Goal: Information Seeking & Learning: Learn about a topic

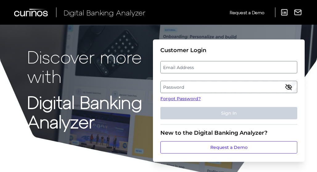
click at [183, 65] on label "Email Address" at bounding box center [229, 67] width 136 height 11
click at [183, 65] on input "email" at bounding box center [229, 67] width 137 height 12
click at [179, 90] on label "Password" at bounding box center [229, 86] width 136 height 11
click at [178, 69] on label "Email Address" at bounding box center [229, 67] width 136 height 11
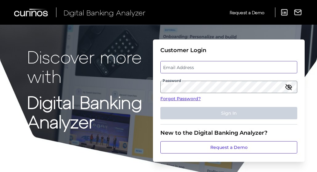
click at [178, 69] on input "email" at bounding box center [229, 67] width 137 height 12
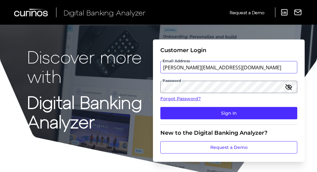
type input "[PERSON_NAME][EMAIL_ADDRESS][DOMAIN_NAME]"
click at [161, 107] on button "Sign In" at bounding box center [229, 113] width 137 height 12
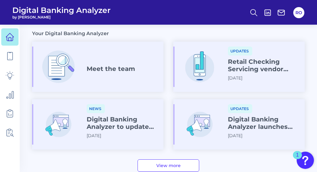
scroll to position [340, 0]
drag, startPoint x: 191, startPoint y: 88, endPoint x: 192, endPoint y: 69, distance: 18.6
click at [192, 69] on article "Updates Retail Checking Servicing vendor information now available [DATE]" at bounding box center [238, 66] width 131 height 50
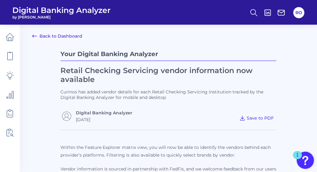
click at [48, 36] on link "Back to Dashboard" at bounding box center [57, 35] width 50 height 7
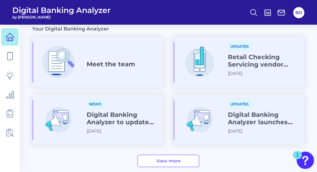
scroll to position [345, 0]
click at [119, 65] on h4 "Meet the team" at bounding box center [111, 63] width 48 height 7
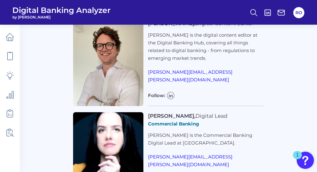
scroll to position [803, 0]
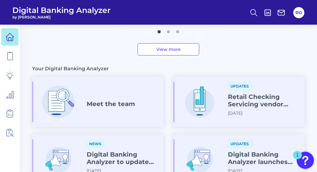
scroll to position [340, 0]
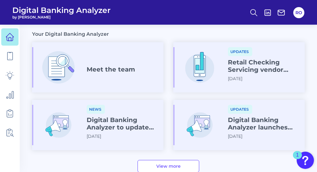
click at [263, 65] on h4 "Retail Checking Servicing vendor information now available" at bounding box center [264, 66] width 72 height 15
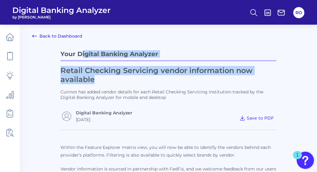
drag, startPoint x: 83, startPoint y: 53, endPoint x: 244, endPoint y: 75, distance: 163.2
click at [246, 75] on div "Your Digital Banking Analyzer Retail Checking Servicing vendor information now …" at bounding box center [168, 85] width 216 height 75
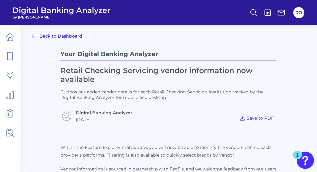
click at [147, 79] on h1 "Retail Checking Servicing vendor information now available" at bounding box center [168, 75] width 216 height 18
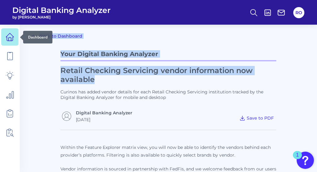
drag, startPoint x: 129, startPoint y: 79, endPoint x: 17, endPoint y: 43, distance: 117.2
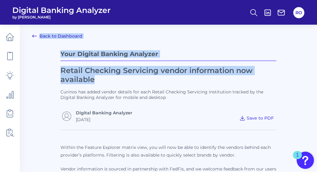
click at [122, 65] on div "Your Digital Banking Analyzer Retail Checking Servicing vendor information now …" at bounding box center [168, 85] width 216 height 75
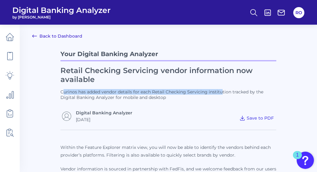
drag, startPoint x: 64, startPoint y: 89, endPoint x: 223, endPoint y: 92, distance: 159.3
click at [223, 92] on div "Retail Checking Servicing vendor information now available Curinos has added ve…" at bounding box center [168, 94] width 216 height 56
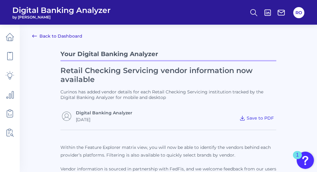
click at [161, 104] on div "Retail Checking Servicing vendor information now available Curinos has added ve…" at bounding box center [168, 94] width 216 height 56
click at [68, 91] on p "Curinos has added vendor details for each Retail Checking Servicing institution…" at bounding box center [168, 94] width 216 height 11
drag, startPoint x: 85, startPoint y: 90, endPoint x: 122, endPoint y: 90, distance: 37.0
click at [122, 90] on p "Curinos has added vendor details for each Retail Checking Servicing institution…" at bounding box center [168, 94] width 216 height 11
drag, startPoint x: 142, startPoint y: 91, endPoint x: 185, endPoint y: 94, distance: 43.0
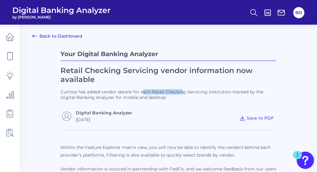
click at [185, 94] on p "Curinos has added vendor details for each Retail Checking Servicing institution…" at bounding box center [168, 94] width 216 height 11
click at [186, 94] on p "Curinos has added vendor details for each Retail Checking Servicing institution…" at bounding box center [168, 94] width 216 height 11
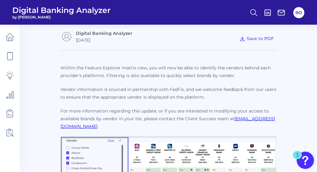
scroll to position [93, 0]
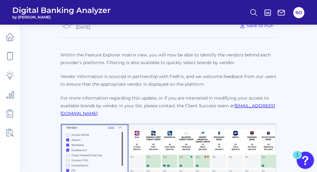
drag, startPoint x: 57, startPoint y: 52, endPoint x: 260, endPoint y: 110, distance: 210.6
click at [260, 110] on main "Back to Dashboard Your Digital Banking Analyzer Retail Checking Servicing vendo…" at bounding box center [158, 107] width 317 height 401
click at [260, 110] on p "For more information regarding this update, or if you are interested in modifyi…" at bounding box center [168, 105] width 216 height 23
drag, startPoint x: 117, startPoint y: 25, endPoint x: 118, endPoint y: 30, distance: 5.3
click at [118, 26] on div "[DATE]" at bounding box center [104, 27] width 56 height 6
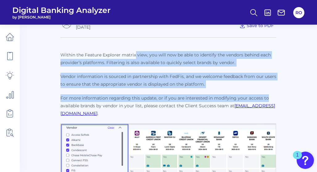
drag, startPoint x: 135, startPoint y: 55, endPoint x: 345, endPoint y: 98, distance: 215.0
click at [317, 98] on html "Digital Banking Analyzer by Curinos RO Back to Dashboard Your Digital Banking A…" at bounding box center [158, 107] width 317 height 401
click at [111, 67] on p "Within the Feature Explorer matrix view, you will now be able to identify the v…" at bounding box center [168, 84] width 216 height 66
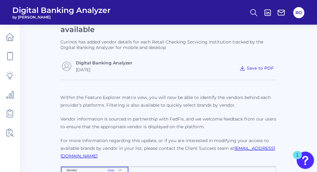
scroll to position [0, 0]
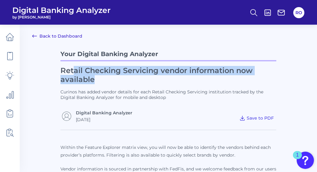
drag, startPoint x: 74, startPoint y: 68, endPoint x: 126, endPoint y: 82, distance: 53.6
click at [126, 82] on h1 "Retail Checking Servicing vendor information now available" at bounding box center [168, 75] width 216 height 18
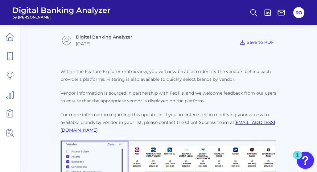
scroll to position [74, 0]
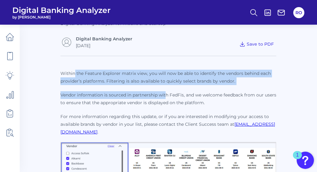
drag, startPoint x: 75, startPoint y: 68, endPoint x: 148, endPoint y: 90, distance: 76.0
click at [161, 91] on div "Within the Feature Explorer matrix view, you will now be able to identify the v…" at bounding box center [168, 137] width 216 height 163
click at [147, 90] on p "Within the Feature Explorer matrix view, you will now be able to identify the v…" at bounding box center [168, 103] width 216 height 66
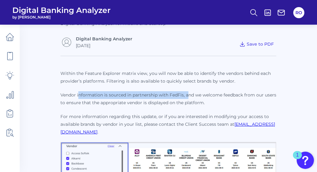
drag, startPoint x: 78, startPoint y: 92, endPoint x: 187, endPoint y: 95, distance: 109.0
click at [187, 95] on p "Vendor information is sourced in partnership with FedFis, and we welcome feedba…" at bounding box center [168, 98] width 216 height 15
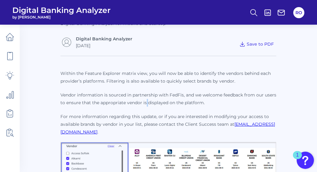
click at [144, 97] on p "Vendor information is sourced in partnership with FedFis, and we welcome feedba…" at bounding box center [168, 98] width 216 height 15
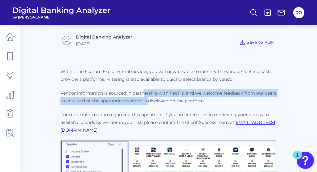
scroll to position [105, 0]
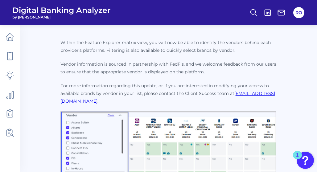
click at [136, 94] on p "For more information regarding this update, or if you are interested in modifyi…" at bounding box center [168, 93] width 216 height 23
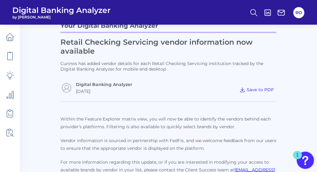
scroll to position [0, 0]
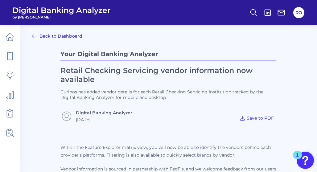
click at [53, 36] on link "Back to Dashboard" at bounding box center [57, 35] width 50 height 7
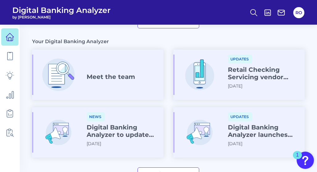
scroll to position [370, 0]
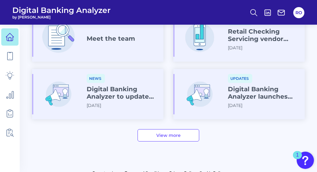
click at [112, 92] on h4 "Digital Banking Analyzer to update functionality and design" at bounding box center [123, 93] width 72 height 15
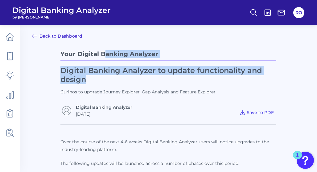
drag, startPoint x: 86, startPoint y: 81, endPoint x: 105, endPoint y: 52, distance: 34.5
click at [105, 52] on div "Your Digital Banking Analyzer Digital Banking Analyzer to update functionality …" at bounding box center [168, 82] width 216 height 69
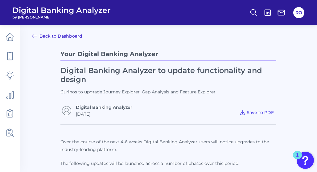
click at [90, 88] on div "Digital Banking Analyzer to update functionality and design Curinos to upgrade …" at bounding box center [168, 91] width 216 height 51
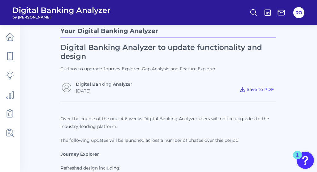
scroll to position [62, 0]
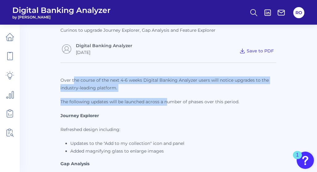
drag, startPoint x: 75, startPoint y: 81, endPoint x: 168, endPoint y: 100, distance: 95.3
click at [168, 100] on p "Over the course of the next 4-6 weeks Digital Banking Analyzer users will notic…" at bounding box center [168, 168] width 216 height 183
click at [168, 100] on p "The following updates will be launched across a number of phases over this peri…" at bounding box center [168, 102] width 216 height 8
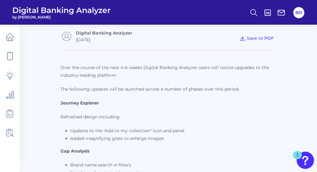
scroll to position [0, 0]
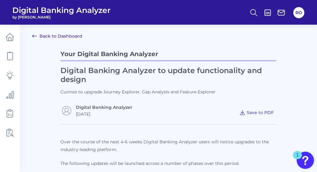
click at [33, 36] on icon at bounding box center [34, 36] width 4 height 2
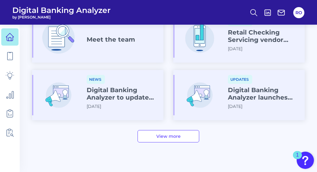
scroll to position [361, 0]
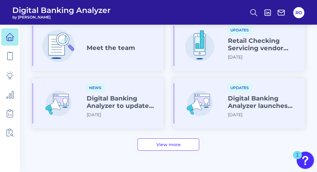
click at [252, 114] on div "Updates Digital Banking Analyzer launches Journey Effort Score [DATE]" at bounding box center [264, 102] width 72 height 39
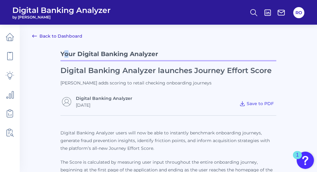
drag, startPoint x: 66, startPoint y: 60, endPoint x: 58, endPoint y: 65, distance: 9.8
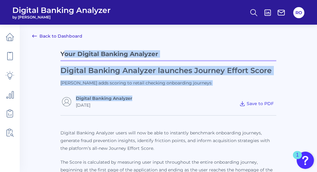
drag, startPoint x: 63, startPoint y: 58, endPoint x: 156, endPoint y: 98, distance: 100.5
click at [156, 98] on div "Your Digital Banking Analyzer Digital Banking Analyzer launches Journey Effort …" at bounding box center [168, 78] width 216 height 60
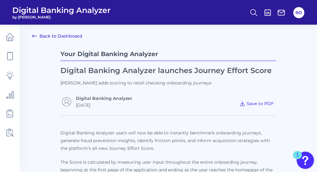
click at [245, 97] on div "Digital Banking Analyzer [DATE] Save to PDF" at bounding box center [168, 102] width 216 height 12
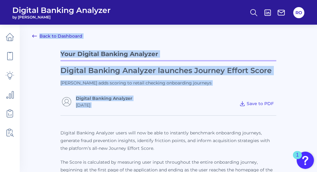
drag, startPoint x: 228, startPoint y: 98, endPoint x: 59, endPoint y: -17, distance: 204.3
click at [156, 64] on div "Your Digital Banking Analyzer Digital Banking Analyzer launches Journey Effort …" at bounding box center [168, 78] width 216 height 60
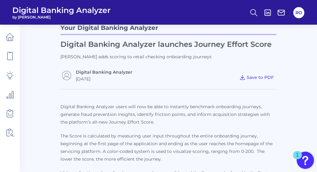
scroll to position [62, 0]
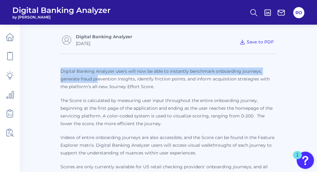
drag, startPoint x: 56, startPoint y: 68, endPoint x: 99, endPoint y: 81, distance: 44.9
click at [99, 81] on p "Digital Banking Analyzer users will now be able to instantly benchmark onboardi…" at bounding box center [168, 79] width 216 height 23
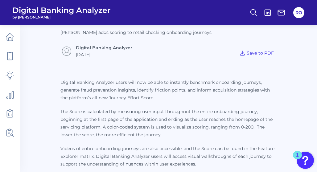
scroll to position [0, 0]
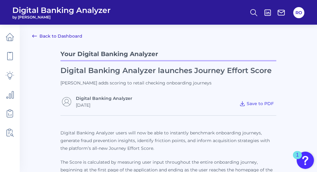
click at [55, 35] on link "Back to Dashboard" at bounding box center [57, 35] width 50 height 7
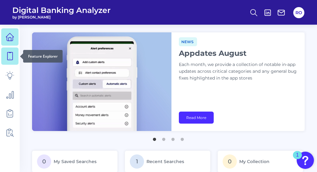
click at [10, 56] on icon at bounding box center [10, 56] width 9 height 9
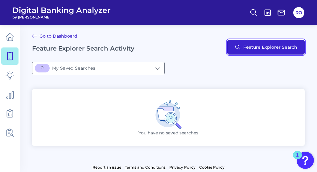
click at [267, 50] on button "Feature Explorer Search" at bounding box center [265, 47] width 77 height 15
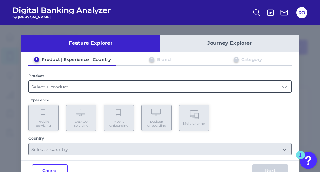
click at [95, 87] on input "text" at bounding box center [160, 87] width 262 height 12
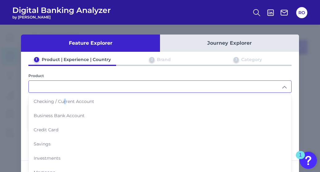
click at [64, 99] on span "Checking / Current Account" at bounding box center [64, 102] width 60 height 6
type input "Checking / Current Account"
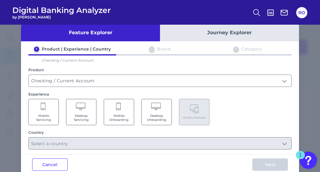
scroll to position [21, 0]
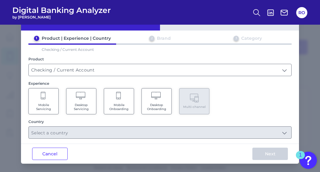
click at [115, 100] on Onboarding "Mobile Onboarding" at bounding box center [119, 101] width 30 height 26
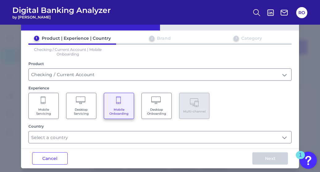
scroll to position [26, 0]
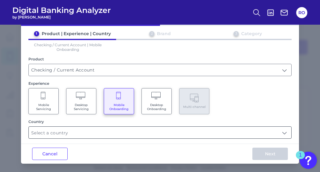
click at [101, 139] on div "Feature Explorer Journey Explorer 1 Product | Experience | Country 2 Brand 3 Ca…" at bounding box center [160, 86] width 278 height 155
click at [105, 133] on input "text" at bounding box center [160, 133] width 262 height 12
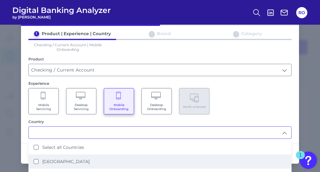
drag, startPoint x: 64, startPoint y: 159, endPoint x: 67, endPoint y: 158, distance: 4.0
click at [64, 159] on label "[GEOGRAPHIC_DATA]" at bounding box center [65, 162] width 47 height 6
type input "[GEOGRAPHIC_DATA]"
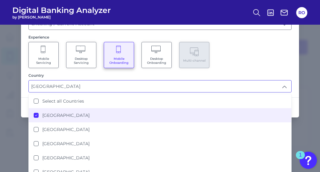
click at [286, 64] on div "Mobile Servicing Desktop Servicing Mobile Onboarding Desktop Onboarding Multi-c…" at bounding box center [159, 55] width 263 height 26
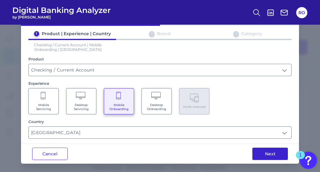
click at [262, 153] on button "Next" at bounding box center [269, 154] width 35 height 12
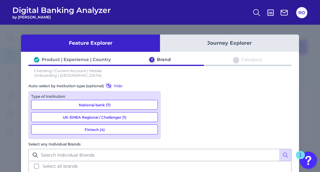
scroll to position [0, 0]
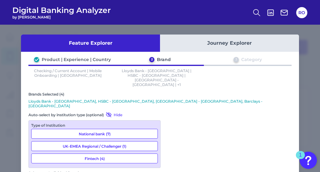
scroll to position [45, 0]
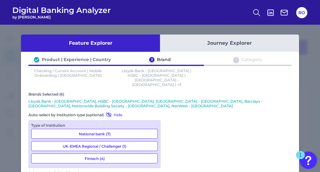
scroll to position [62, 0]
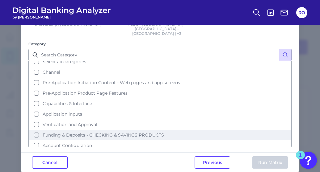
scroll to position [0, 0]
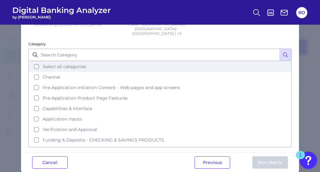
click at [53, 64] on span "Select all categories" at bounding box center [65, 67] width 44 height 6
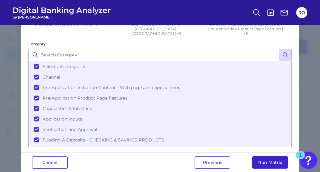
click at [271, 158] on button "Run Matrix" at bounding box center [269, 162] width 35 height 12
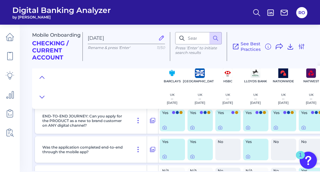
scroll to position [62, 0]
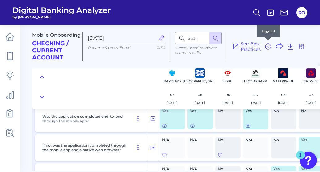
click at [266, 47] on icon at bounding box center [267, 46] width 7 height 7
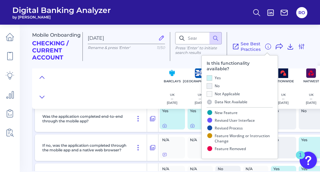
click at [106, 84] on div at bounding box center [95, 87] width 126 height 43
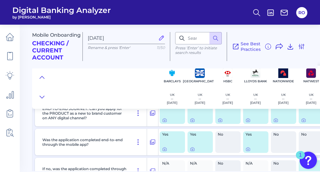
scroll to position [31, 0]
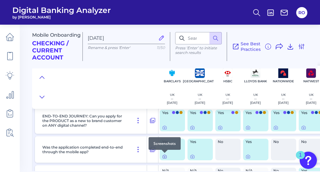
click at [164, 156] on icon at bounding box center [164, 156] width 1 height 1
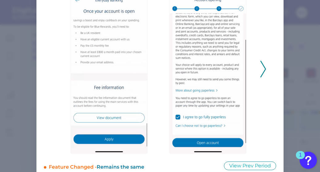
scroll to position [78, 0]
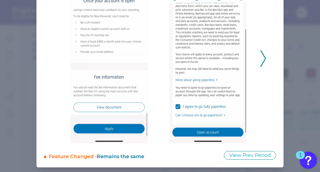
click at [262, 56] on polyline at bounding box center [263, 59] width 5 height 16
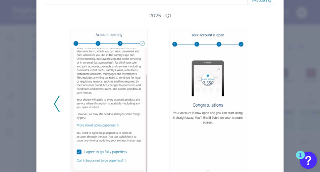
scroll to position [0, 0]
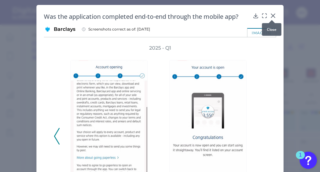
click at [270, 15] on icon at bounding box center [273, 16] width 6 height 6
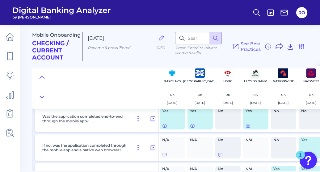
scroll to position [62, 0]
click at [163, 143] on div "N/A" at bounding box center [172, 148] width 25 height 22
click at [163, 155] on icon at bounding box center [164, 154] width 5 height 5
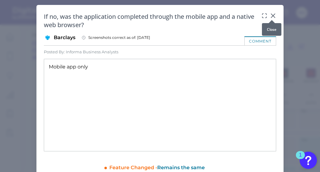
click at [274, 18] on div at bounding box center [272, 20] width 6 height 6
click at [273, 15] on icon at bounding box center [273, 16] width 6 height 6
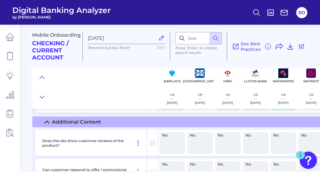
scroll to position [803, 0]
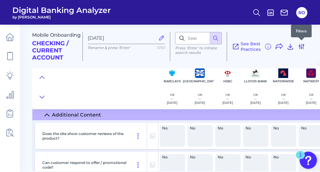
click at [302, 47] on icon at bounding box center [301, 46] width 7 height 7
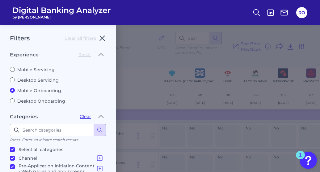
click at [25, 67] on label "Mobile Servicing" at bounding box center [58, 70] width 96 height 6
click at [15, 67] on input "Mobile Servicing" at bounding box center [12, 69] width 5 height 5
radio input "true"
radio input "false"
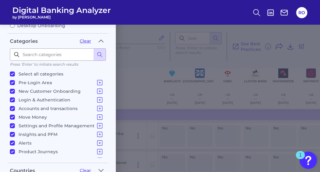
scroll to position [66, 0]
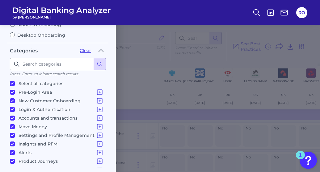
click at [52, 83] on p "Select all categories" at bounding box center [41, 83] width 45 height 7
click at [15, 83] on input "Select all categories" at bounding box center [12, 83] width 5 height 5
checkbox input "false"
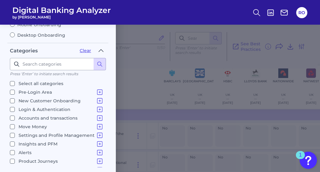
checkbox input "false"
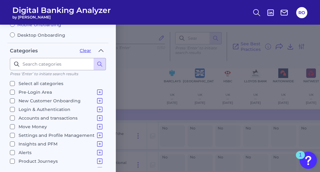
checkbox input "false"
click at [49, 100] on p "New Customer Onboarding" at bounding box center [61, 100] width 85 height 7
click at [15, 100] on input "New Customer Onboarding New Customer Onboarding" at bounding box center [12, 100] width 5 height 5
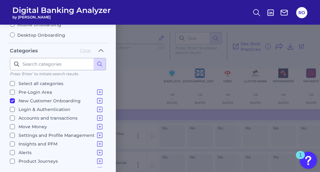
checkbox input "true"
click at [39, 108] on p "Login & Authentication" at bounding box center [61, 109] width 85 height 7
click at [15, 108] on input "Login & Authentication Login & Authentication" at bounding box center [12, 109] width 5 height 5
checkbox input "true"
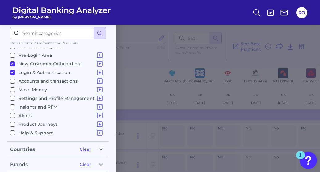
scroll to position [159, 0]
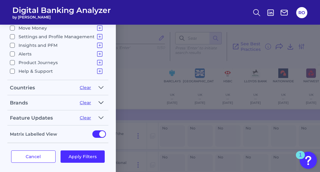
click at [101, 102] on icon "button" at bounding box center [101, 103] width 4 height 2
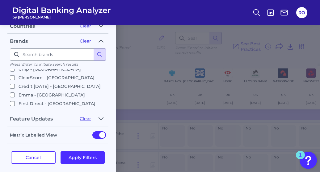
scroll to position [123, 0]
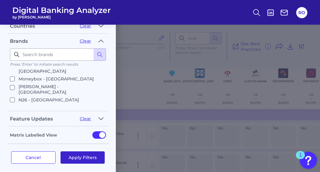
click at [93, 157] on button "Apply Filters" at bounding box center [82, 158] width 44 height 12
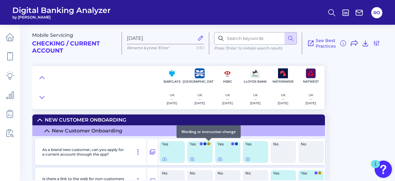
scroll to position [0, 0]
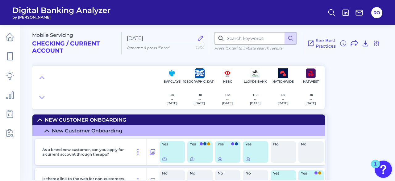
click at [210, 144] on div "Yes" at bounding box center [199, 152] width 25 height 22
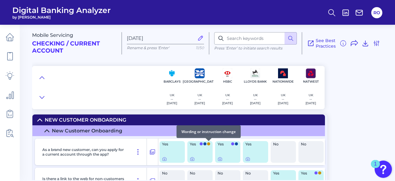
click at [209, 144] on span at bounding box center [208, 143] width 3 height 3
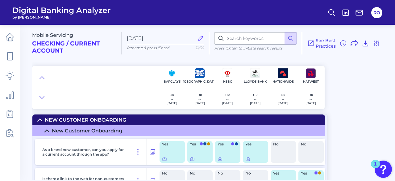
click at [198, 152] on div "Yes" at bounding box center [199, 152] width 25 height 22
click at [192, 156] on div at bounding box center [192, 155] width 6 height 6
click at [193, 161] on div "Yes" at bounding box center [199, 152] width 25 height 22
click at [193, 161] on icon at bounding box center [192, 158] width 5 height 5
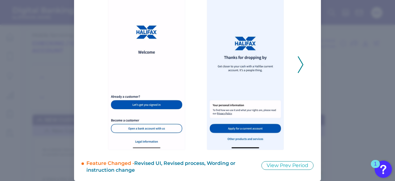
scroll to position [85, 0]
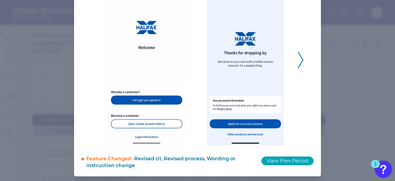
click at [282, 162] on button "View Prev Period" at bounding box center [287, 160] width 52 height 9
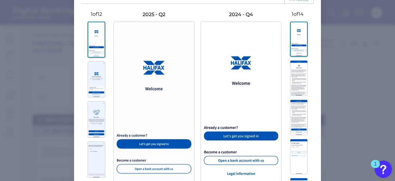
scroll to position [0, 0]
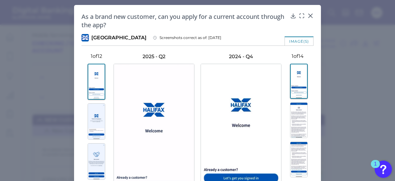
click at [98, 119] on img at bounding box center [97, 121] width 18 height 36
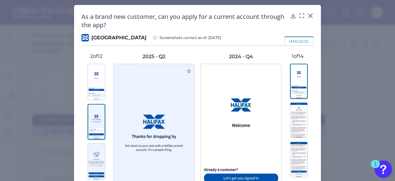
click at [297, 115] on img at bounding box center [299, 119] width 18 height 35
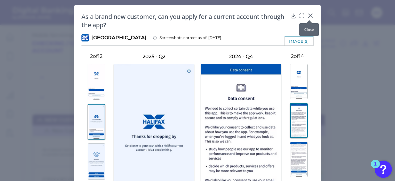
click at [308, 16] on icon at bounding box center [310, 16] width 6 height 6
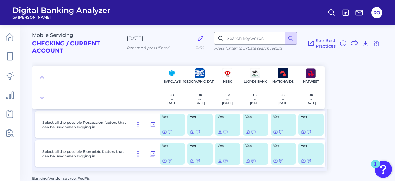
scroll to position [294, 0]
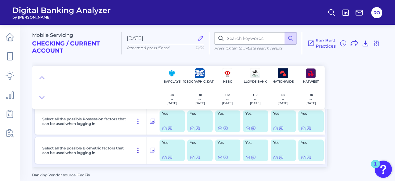
click at [140, 151] on icon at bounding box center [137, 149] width 7 height 7
click at [319, 111] on div "Mobile Servicing Checking / Current Account [DATE] Rename & press 'Enter' 11/50…" at bounding box center [213, 100] width 363 height 160
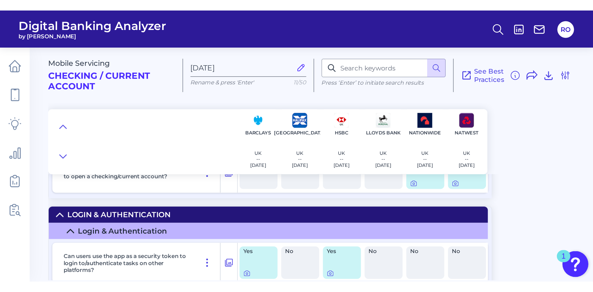
scroll to position [93, 0]
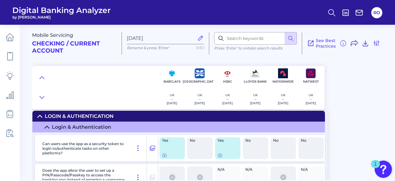
click at [319, 72] on div "Mobile Servicing Checking / Current Account [DATE] Rename & press 'Enter' 11/50…" at bounding box center [213, 64] width 363 height 89
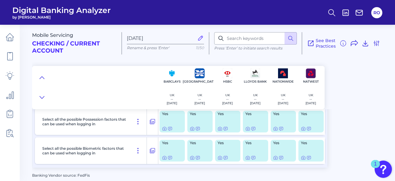
scroll to position [294, 0]
click at [319, 164] on div "1" at bounding box center [375, 168] width 3 height 8
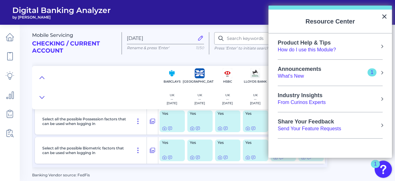
click at [319, 77] on div "Announcements What's New 1" at bounding box center [330, 73] width 105 height 14
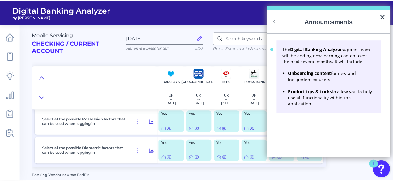
scroll to position [0, 0]
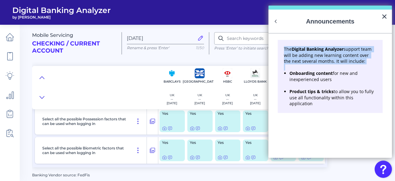
drag, startPoint x: 282, startPoint y: 46, endPoint x: 285, endPoint y: 65, distance: 19.9
click at [285, 65] on div "The Digital Banking Analyzer support team will be adding new learning content o…" at bounding box center [330, 76] width 105 height 73
click at [319, 16] on button "×" at bounding box center [385, 16] width 6 height 10
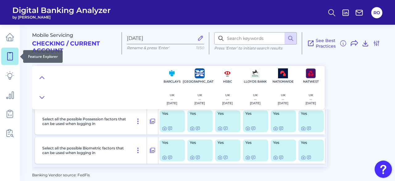
click at [10, 60] on icon at bounding box center [10, 56] width 9 height 9
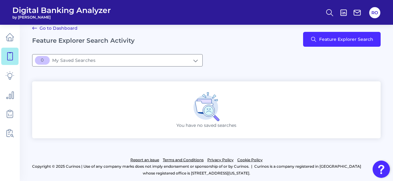
scroll to position [9, 0]
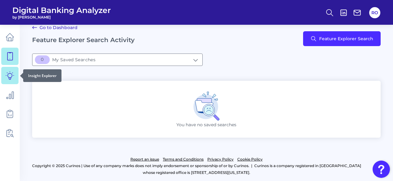
click at [6, 73] on icon at bounding box center [10, 75] width 9 height 9
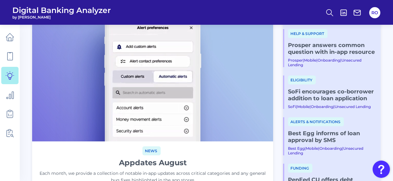
scroll to position [216, 0]
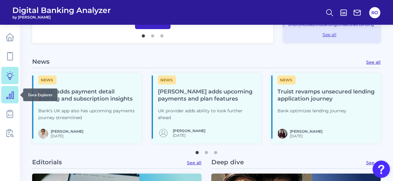
click at [6, 97] on icon at bounding box center [10, 94] width 9 height 9
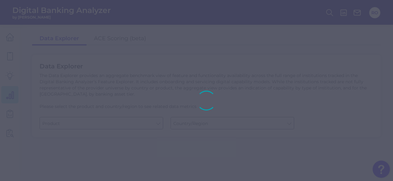
type input "Business Bank Account"
type input "[GEOGRAPHIC_DATA]"
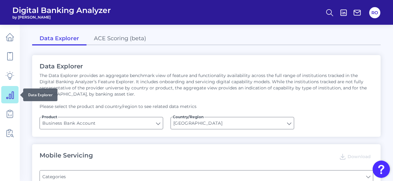
type input "Type of Institution"
type input "Channel"
type input "Type of Institution"
type input "Pre-login Features"
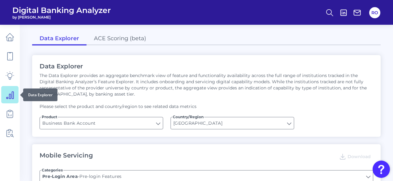
type input "Login"
type input "Can you apply for the PRODUCT as a new to brand customer on ANY digital channel?"
type input "Upon opening the app are users immediately prompted to use Touch/Face ID to log…"
type input "Does it offer third-party single sign on?"
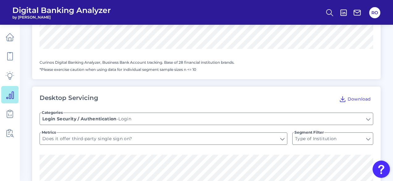
scroll to position [361, 0]
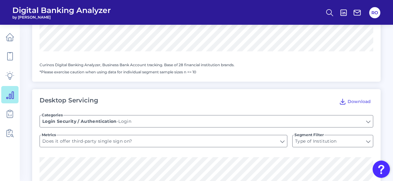
click at [53, 133] on span "Metrics" at bounding box center [48, 134] width 15 height 5
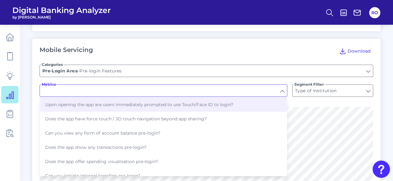
type input "Upon opening the app are users immediately prompted to use Touch/Face ID to log…"
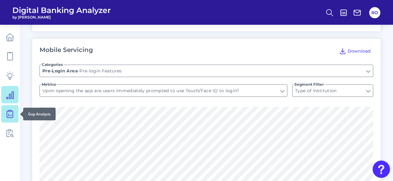
click at [6, 111] on icon at bounding box center [10, 113] width 9 height 9
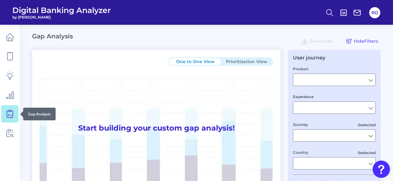
type input "Checking / Current Account"
type input "Mobile Servicing"
type input "Pre-Login Area, New Customer Onboarding, Login & Authentication, Accounts and t…"
type input "[GEOGRAPHIC_DATA]"
type input "All Select individual brands"
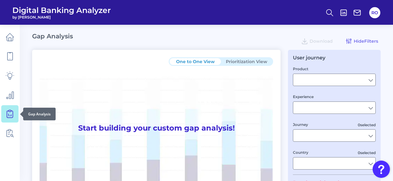
type input "All Journeys"
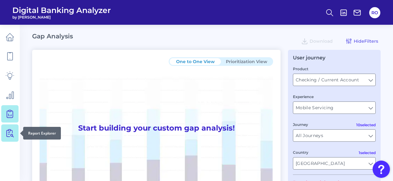
click at [11, 128] on icon at bounding box center [10, 132] width 9 height 9
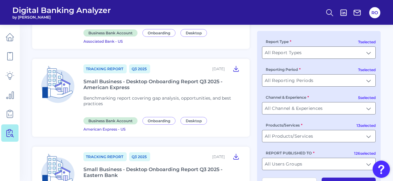
scroll to position [803, 0]
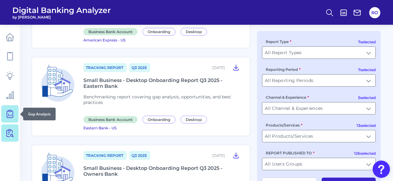
click at [10, 109] on link at bounding box center [9, 113] width 17 height 17
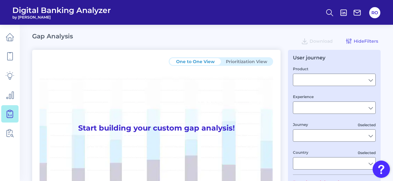
type input "Checking / Current Account"
type input "Mobile Servicing"
type input "Pre-Login Area, New Customer Onboarding, Login & Authentication, Accounts and t…"
type input "[GEOGRAPHIC_DATA]"
type input "All Select individual brands"
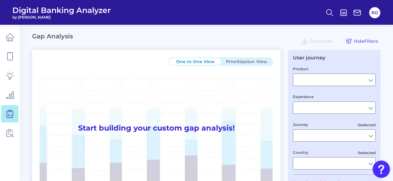
type input "All Journeys"
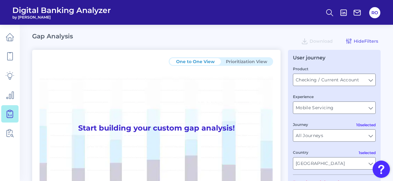
click at [236, 62] on button "Prioritization View" at bounding box center [246, 61] width 51 height 7
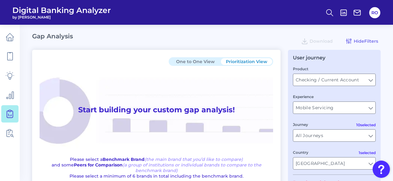
click at [204, 64] on button "One to One View" at bounding box center [194, 61] width 51 height 7
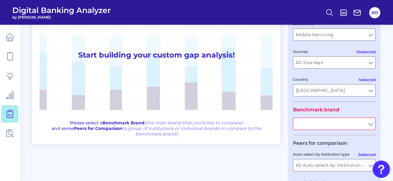
scroll to position [31, 0]
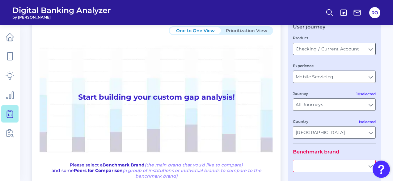
click at [319, 48] on input "Checking / Current Account" at bounding box center [334, 49] width 82 height 12
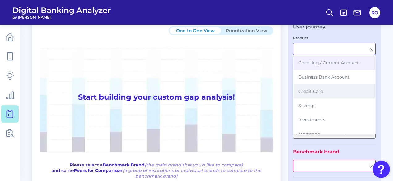
click at [310, 90] on span "Credit Card" at bounding box center [310, 91] width 25 height 6
type input "Credit Card"
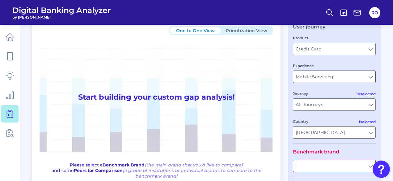
click at [315, 80] on input "Mobile Servicing" at bounding box center [334, 77] width 82 height 12
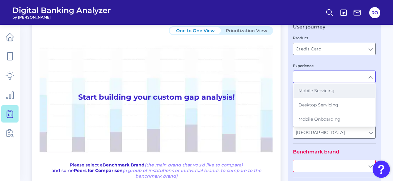
click at [315, 92] on span "Mobile Servicing" at bounding box center [316, 91] width 36 height 6
type input "Mobile Servicing"
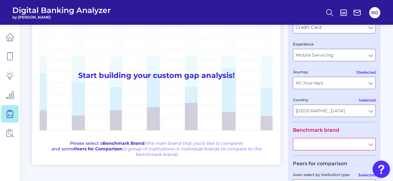
scroll to position [62, 0]
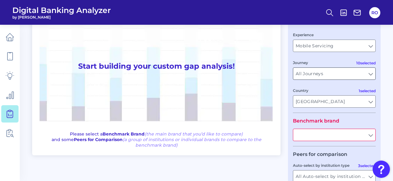
click at [317, 70] on input "All Journeys" at bounding box center [334, 74] width 82 height 12
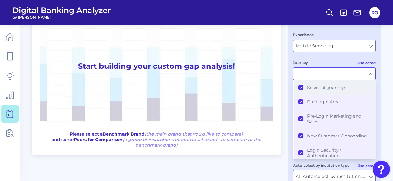
click at [319, 89] on span "Select all journeys" at bounding box center [326, 88] width 39 height 6
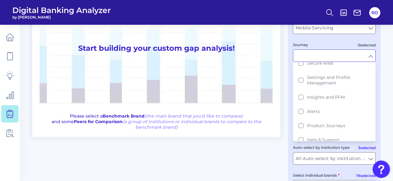
scroll to position [93, 0]
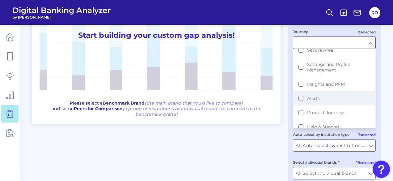
click at [316, 95] on span "Alerts" at bounding box center [313, 98] width 13 height 6
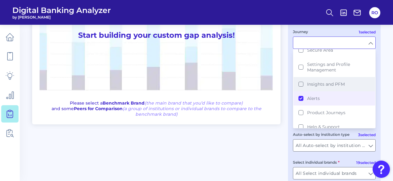
click at [316, 81] on span "Insights and PFM" at bounding box center [326, 84] width 38 height 6
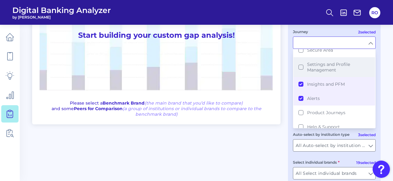
click at [319, 67] on span "Settings and Profile Management" at bounding box center [338, 66] width 63 height 11
click at [279, 141] on div "One to One View Prioritization View Start building your custom gap analysis! Pl…" at bounding box center [206, 81] width 348 height 248
type input "Alerts, Insights and PFM, Settings and Profile Management"
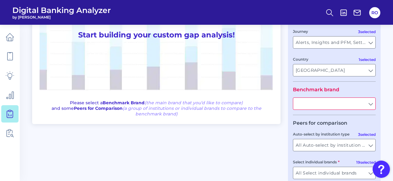
scroll to position [123, 0]
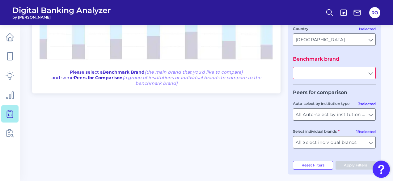
click at [319, 75] on input "text" at bounding box center [334, 73] width 82 height 12
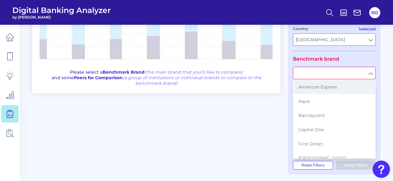
drag, startPoint x: 321, startPoint y: 78, endPoint x: 322, endPoint y: 84, distance: 5.3
click at [319, 79] on div "American Express Aqua Barclaycard Capital One First Direct Halifax HSBC Jaja Fi…" at bounding box center [334, 73] width 83 height 12
click at [319, 86] on span "American Express" at bounding box center [317, 87] width 39 height 6
type input "American Express"
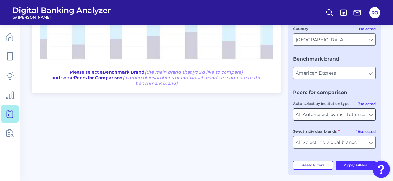
click at [319, 118] on input "All Auto-select by institution types" at bounding box center [334, 114] width 82 height 12
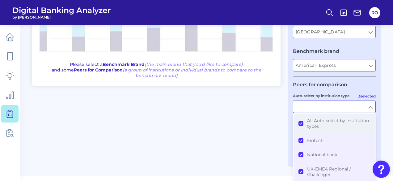
click at [319, 124] on span "All Auto-select by institution types" at bounding box center [338, 123] width 63 height 11
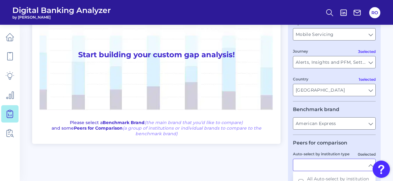
scroll to position [135, 0]
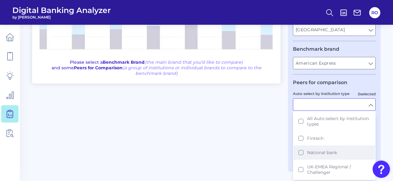
click at [314, 152] on span "National bank" at bounding box center [322, 152] width 30 height 6
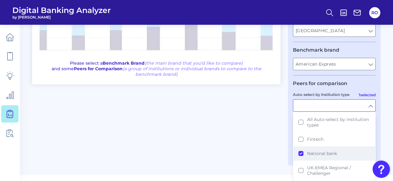
type input "Barclaycard, First Direct, [GEOGRAPHIC_DATA], HSBC, Lloyds Bank, Nationwide Bui…"
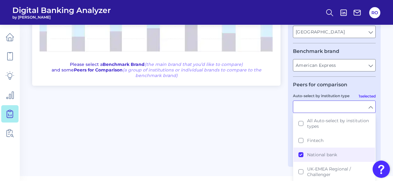
click at [256, 149] on div "One to One View Prioritization View Start building your custom gap analysis! Pl…" at bounding box center [206, 43] width 348 height 248
type input "National bank"
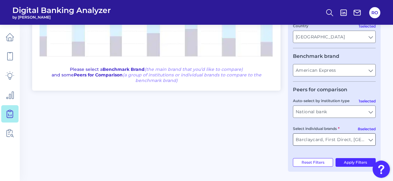
click at [319, 142] on input "Barclaycard, First Direct, [GEOGRAPHIC_DATA], HSBC, Lloyds Bank, Nationwide Bui…" at bounding box center [334, 139] width 82 height 12
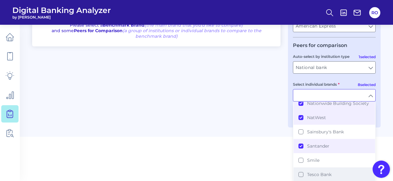
scroll to position [189, 0]
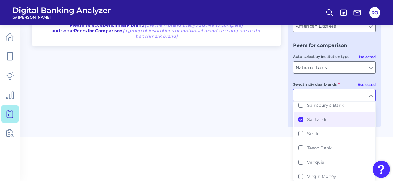
drag, startPoint x: 245, startPoint y: 127, endPoint x: 257, endPoint y: 130, distance: 12.1
type input "Barclaycard, First Direct, [GEOGRAPHIC_DATA], HSBC, Lloyds Bank, Nationwide Bui…"
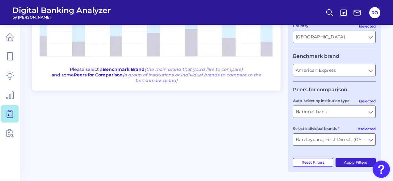
click at [319, 159] on button "Apply Filters" at bounding box center [355, 162] width 40 height 9
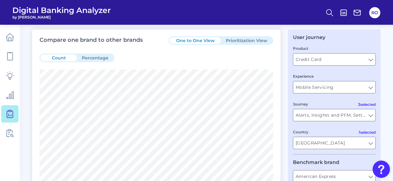
scroll to position [0, 0]
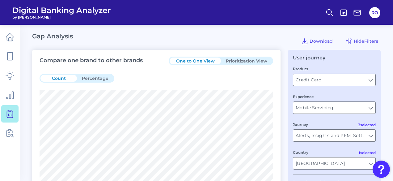
click at [202, 58] on button "One to One View" at bounding box center [194, 60] width 51 height 7
drag, startPoint x: 198, startPoint y: 62, endPoint x: 208, endPoint y: 61, distance: 9.9
click at [204, 62] on button "One to One View" at bounding box center [194, 60] width 51 height 7
click at [91, 76] on button "Percentage" at bounding box center [95, 78] width 36 height 7
click at [64, 80] on button "Count" at bounding box center [58, 78] width 36 height 7
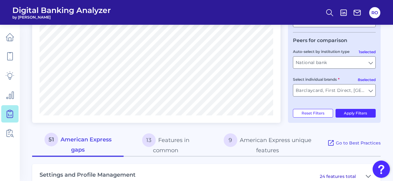
scroll to position [185, 0]
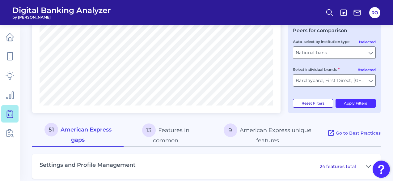
click at [310, 106] on div "Compare one brand to other brands One to One View Prioritization View Count Per…" at bounding box center [206, 50] width 348 height 373
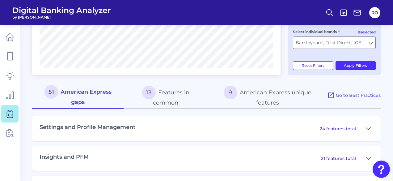
scroll to position [253, 0]
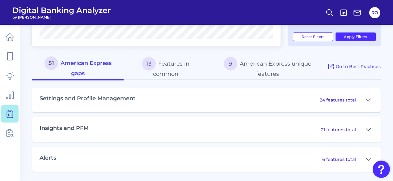
drag, startPoint x: 135, startPoint y: 93, endPoint x: 134, endPoint y: 96, distance: 3.5
click at [134, 96] on div "Settings and Profile Management 24 features total" at bounding box center [206, 99] width 348 height 25
click at [319, 99] on icon at bounding box center [367, 99] width 5 height 7
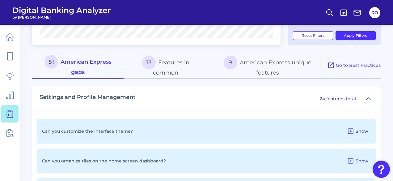
click at [319, 132] on icon at bounding box center [350, 130] width 7 height 7
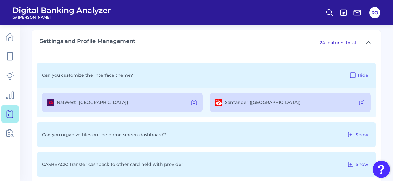
scroll to position [315, 0]
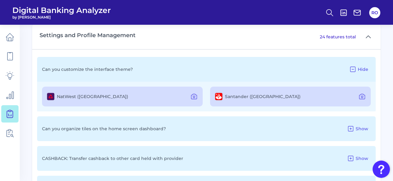
drag, startPoint x: 353, startPoint y: 128, endPoint x: 344, endPoint y: 131, distance: 9.6
click at [319, 130] on icon at bounding box center [350, 128] width 7 height 7
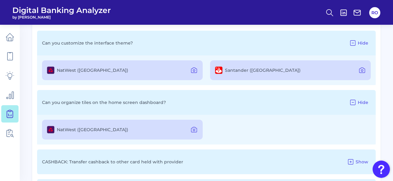
scroll to position [376, 0]
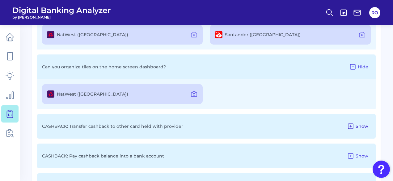
click at [319, 127] on span "Show" at bounding box center [361, 126] width 13 height 6
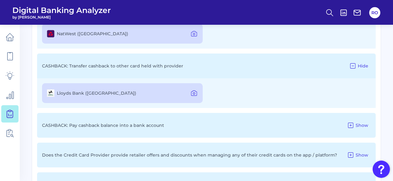
scroll to position [438, 0]
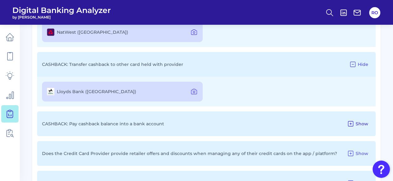
click at [319, 120] on button "Show" at bounding box center [357, 124] width 26 height 10
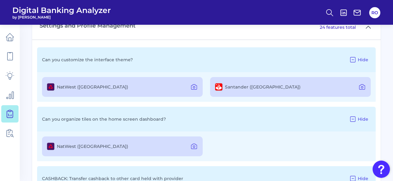
scroll to position [315, 0]
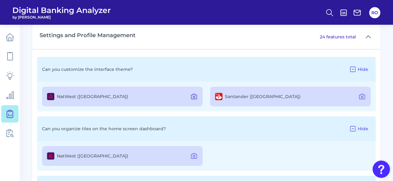
click at [198, 96] on button at bounding box center [194, 96] width 12 height 10
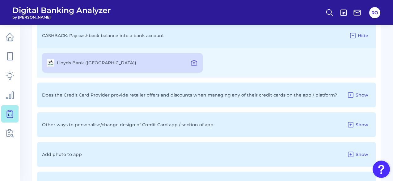
scroll to position [561, 0]
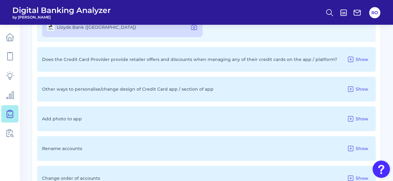
click at [140, 125] on div "Add photo to app Show" at bounding box center [206, 118] width 338 height 25
click at [319, 119] on span "Show" at bounding box center [361, 119] width 13 height 6
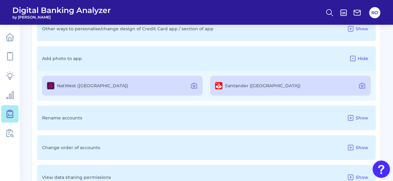
scroll to position [623, 0]
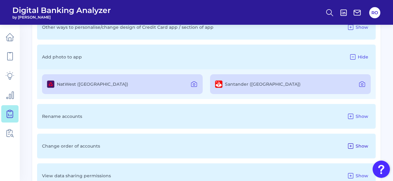
click at [319, 145] on span "Show" at bounding box center [361, 146] width 13 height 6
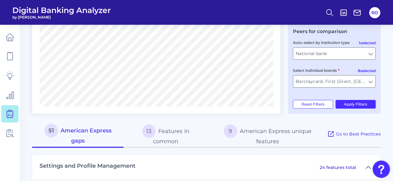
scroll to position [222, 0]
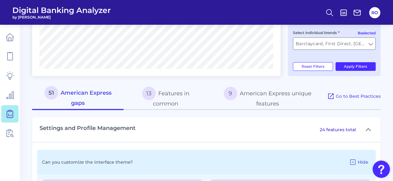
click at [169, 96] on button "13 Features in common" at bounding box center [165, 96] width 84 height 27
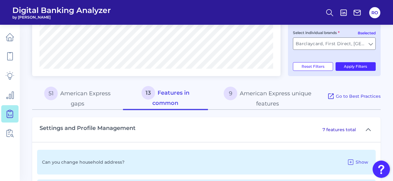
scroll to position [253, 0]
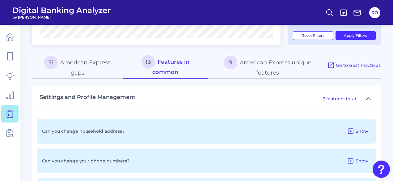
click at [319, 134] on span "Show" at bounding box center [361, 131] width 13 height 6
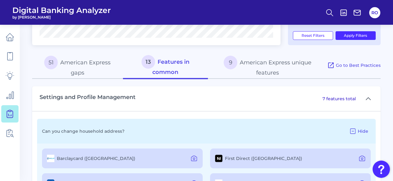
click at [263, 68] on button "9 American Express unique features" at bounding box center [267, 65] width 119 height 27
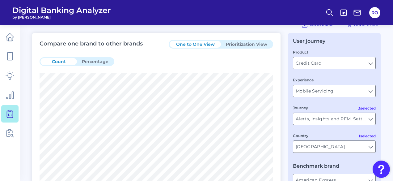
scroll to position [0, 0]
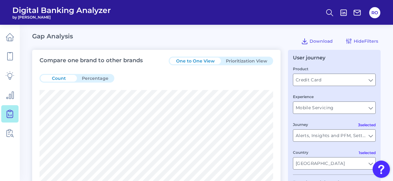
click at [254, 63] on button "Prioritization View" at bounding box center [246, 60] width 51 height 7
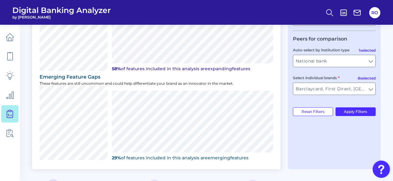
scroll to position [239, 0]
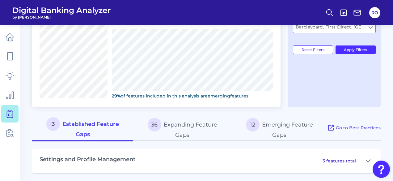
click at [193, 123] on button "36 Expanding Feature Gaps" at bounding box center [182, 128] width 98 height 27
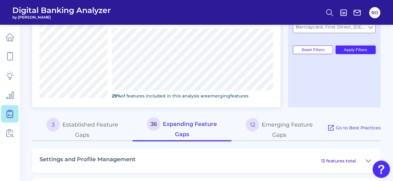
click at [297, 131] on button "12 Emerging Feature Gaps" at bounding box center [279, 128] width 96 height 27
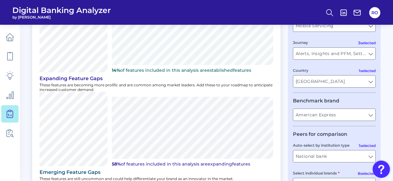
scroll to position [0, 0]
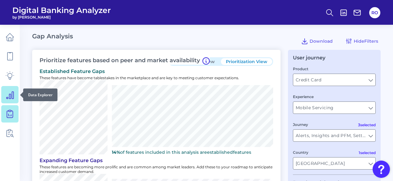
click at [5, 94] on link at bounding box center [9, 94] width 17 height 17
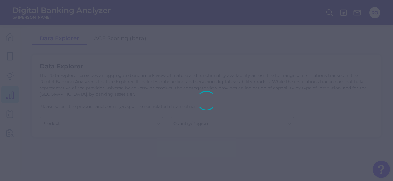
type input "Business Bank Account"
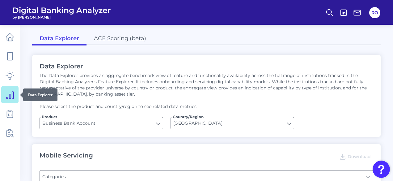
type input "[GEOGRAPHIC_DATA]"
type input "Type of Institution"
type input "Pre-login Features"
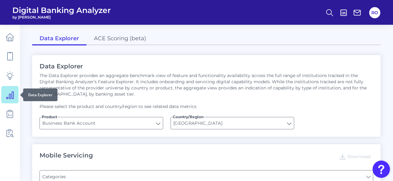
type input "Login"
type input "Channel"
type input "Upon opening the app are users immediately prompted to use Touch/Face ID to log…"
type input "Does it offer third-party single sign on?"
type input "Can you apply for the PRODUCT as a new to brand customer on ANY digital channel?"
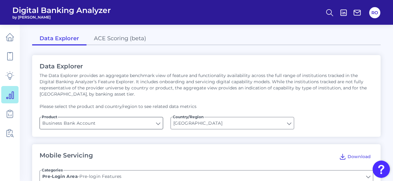
click at [55, 123] on input "Business Bank Account" at bounding box center [101, 123] width 123 height 12
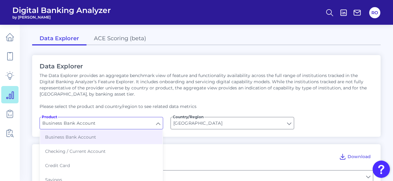
drag, startPoint x: 143, startPoint y: 98, endPoint x: 151, endPoint y: 108, distance: 12.9
click at [143, 99] on div "The Data Explorer provides an aggregate benchmark view of feature and functiona…" at bounding box center [206, 90] width 333 height 37
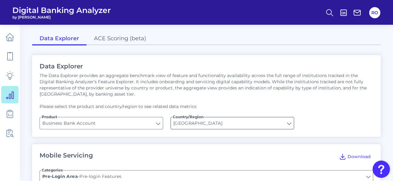
click at [243, 124] on input "[GEOGRAPHIC_DATA]" at bounding box center [232, 123] width 123 height 12
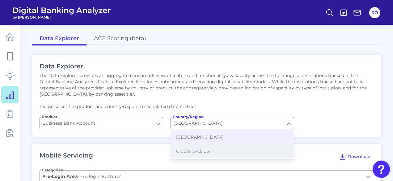
click at [213, 149] on button "Global (excl. US)" at bounding box center [232, 151] width 122 height 14
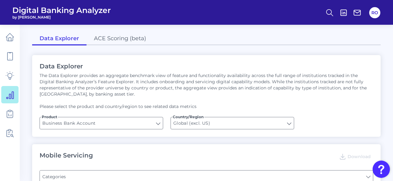
type input "Global (excl. US)"
type input "Pre-login Features"
type input "Login"
type input "Channel"
type input "Upon opening the app are users immediately prompted to use Touch/Face ID to log…"
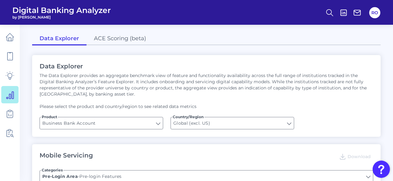
type input "Does it offer third-party single sign on?"
type input "Can you apply for the PRODUCT as a new to brand customer on ANY digital channel?"
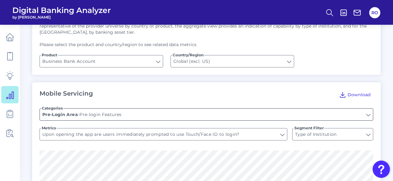
click at [106, 112] on input "Pre-login Features" at bounding box center [206, 114] width 333 height 12
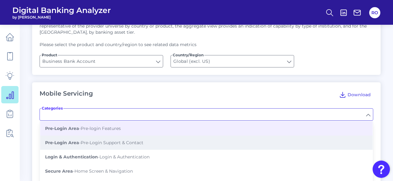
click at [127, 142] on span "Pre-Login Area - Pre-Login Support & Contact" at bounding box center [94, 143] width 98 height 6
type input "Pre-Login Support & Contact"
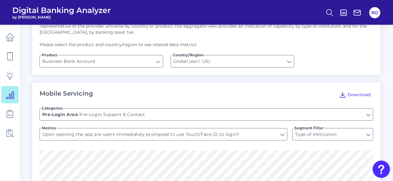
type input "Before you log in, does it have an app demo?"
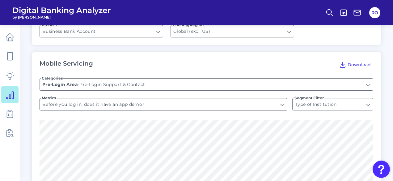
scroll to position [93, 0]
click at [126, 105] on input "Before you log in, does it have an app demo?" at bounding box center [163, 103] width 247 height 12
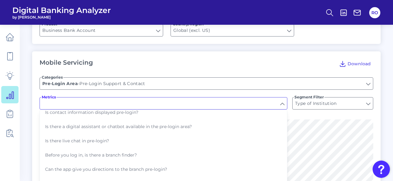
scroll to position [59, 0]
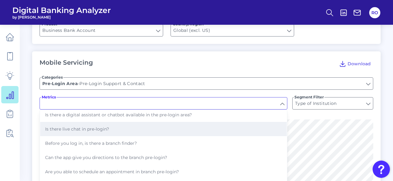
click at [68, 130] on button "Is there live chat in pre-login?" at bounding box center [163, 129] width 246 height 14
type input "Is there live chat in pre-login?"
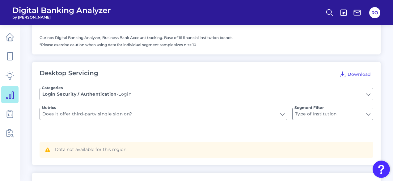
scroll to position [401, 0]
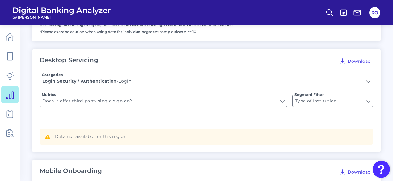
click at [128, 101] on input "Does it offer third-party single sign on?" at bounding box center [163, 101] width 247 height 12
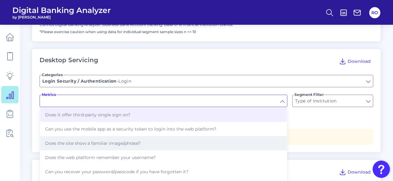
click at [117, 138] on button "Does the site show a familiar image/phrase?" at bounding box center [163, 143] width 246 height 14
type input "Does the site show a familiar image/phrase?"
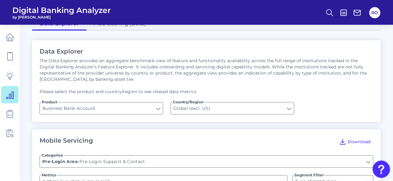
scroll to position [0, 0]
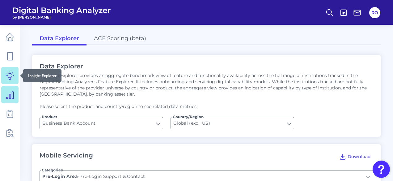
click at [7, 77] on icon at bounding box center [10, 75] width 9 height 9
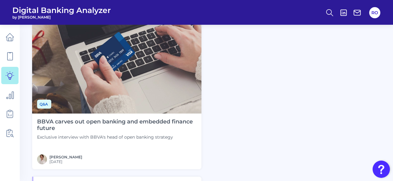
scroll to position [772, 0]
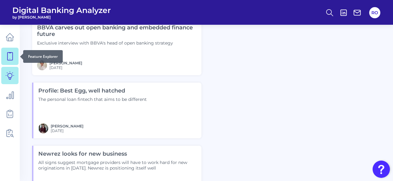
click at [11, 60] on link at bounding box center [9, 56] width 17 height 17
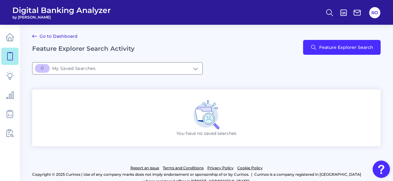
drag, startPoint x: 200, startPoint y: 51, endPoint x: 186, endPoint y: 85, distance: 36.5
click at [197, 56] on div "Go to Dashboard Feature Explorer Search Activity Feature Explorer Search" at bounding box center [206, 47] width 348 height 30
drag, startPoint x: 202, startPoint y: 60, endPoint x: 191, endPoint y: 76, distance: 18.7
click at [199, 64] on main "Go to Dashboard Feature Explorer Search Activity Feature Explorer Search [objec…" at bounding box center [196, 94] width 393 height 189
click at [188, 72] on input "[object Object]My Saved Searches" at bounding box center [117, 68] width 170 height 12
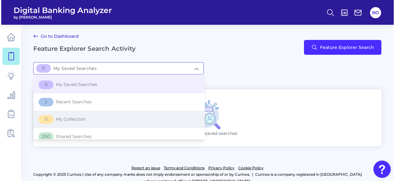
scroll to position [6, 0]
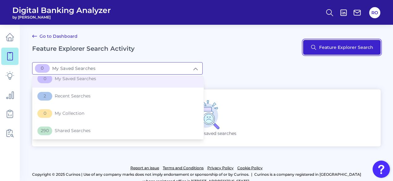
click at [314, 53] on button "Feature Explorer Search" at bounding box center [341, 47] width 77 height 15
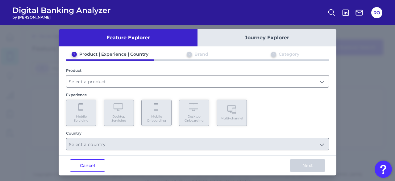
scroll to position [8, 0]
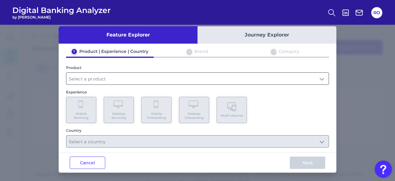
click at [98, 74] on input "text" at bounding box center [197, 79] width 262 height 12
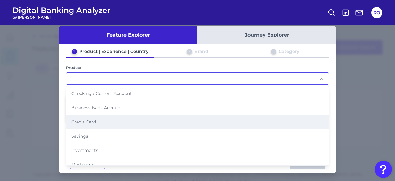
click at [92, 119] on span "Credit Card" at bounding box center [83, 122] width 25 height 6
type input "Credit Card"
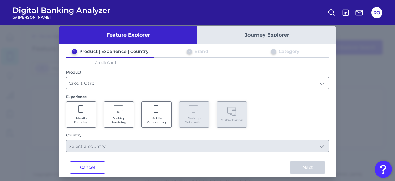
click at [85, 112] on Servicing "Mobile Servicing" at bounding box center [81, 114] width 30 height 26
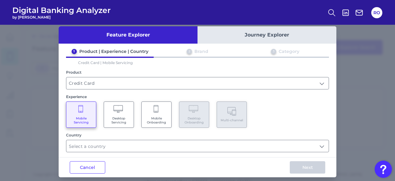
click at [146, 115] on Onboarding "Mobile Onboarding" at bounding box center [156, 114] width 30 height 26
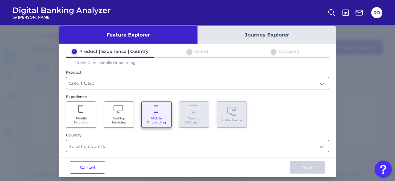
click at [96, 141] on input "text" at bounding box center [197, 146] width 262 height 12
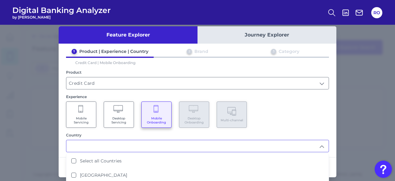
scroll to position [22, 0]
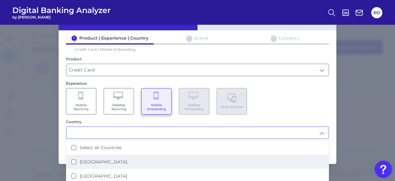
click at [106, 155] on li "[GEOGRAPHIC_DATA]" at bounding box center [197, 161] width 262 height 14
type input "[GEOGRAPHIC_DATA]"
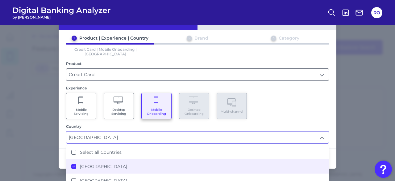
click at [319, 117] on div "1 Product | Experience | Country 2 Brand 3 Category Credit Card | Mobile Onboar…" at bounding box center [198, 89] width 278 height 108
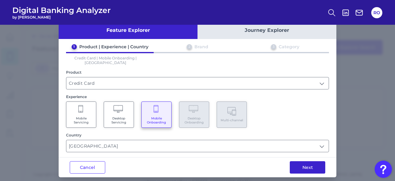
click at [292, 161] on button "Next" at bounding box center [307, 167] width 35 height 12
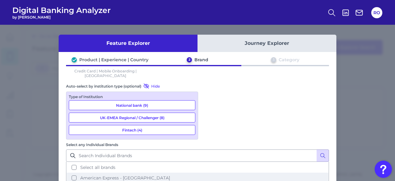
click at [170, 172] on span "American Express - [GEOGRAPHIC_DATA]" at bounding box center [125, 178] width 90 height 6
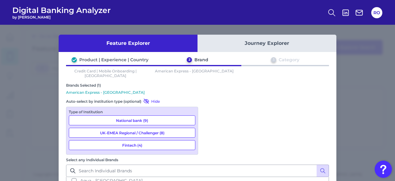
scroll to position [31, 0]
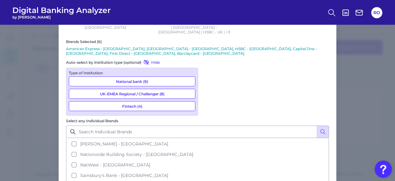
scroll to position [58, 0]
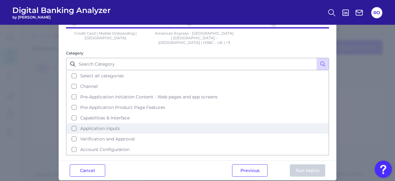
scroll to position [38, 0]
click at [82, 123] on button "Application inputs" at bounding box center [198, 128] width 262 height 10
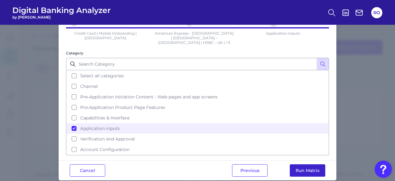
click at [304, 164] on button "Run Matrix" at bounding box center [307, 170] width 35 height 12
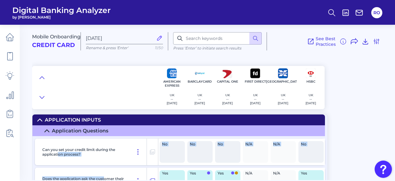
drag, startPoint x: 58, startPoint y: 152, endPoint x: 106, endPoint y: 173, distance: 51.6
click at [103, 159] on div "Can you set your credit limit during the application process?" at bounding box center [93, 151] width 107 height 27
click at [110, 158] on div "Can you set your credit limit during the application process?" at bounding box center [93, 151] width 107 height 27
click at [61, 153] on p "Can you set your credit limit during the application process?" at bounding box center [84, 151] width 85 height 9
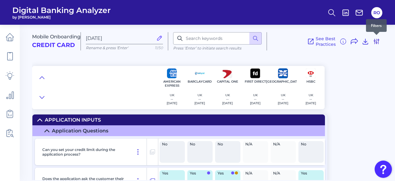
click at [319, 44] on icon at bounding box center [376, 41] width 7 height 7
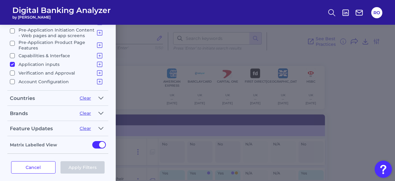
scroll to position [126, 0]
click at [37, 110] on div "Brands" at bounding box center [42, 113] width 65 height 6
click at [98, 110] on button "button" at bounding box center [101, 113] width 10 height 10
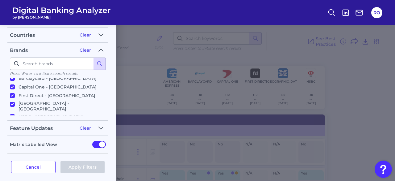
scroll to position [30, 0]
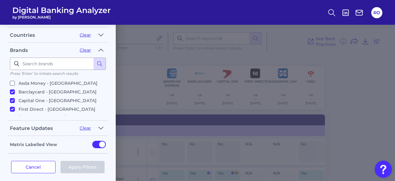
click at [39, 105] on p "First Direct - [GEOGRAPHIC_DATA]" at bounding box center [57, 108] width 77 height 7
click at [15, 106] on input "First Direct - [GEOGRAPHIC_DATA]" at bounding box center [12, 108] width 5 height 5
checkbox input "false"
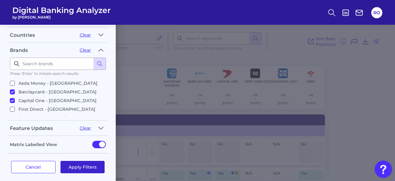
click at [73, 165] on button "Apply Filters" at bounding box center [82, 167] width 44 height 12
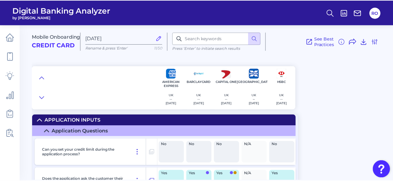
scroll to position [0, 0]
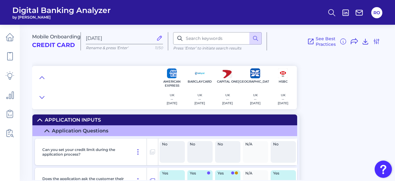
click at [319, 61] on div "Mobile Onboarding Credit Card [DATE] Rename & press 'Enter' 11/50 Press ‘Enter’…" at bounding box center [213, 64] width 363 height 89
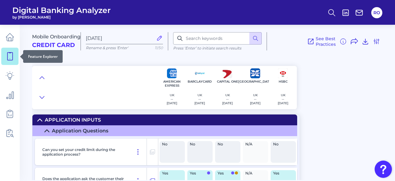
click at [10, 60] on icon at bounding box center [10, 56] width 9 height 9
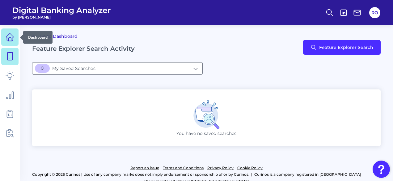
click at [4, 39] on link at bounding box center [9, 36] width 17 height 17
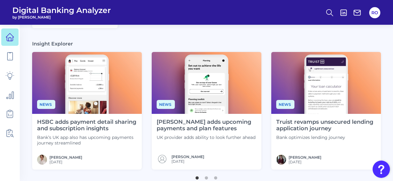
scroll to position [209, 0]
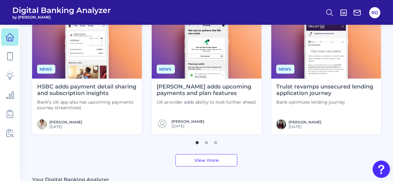
click at [71, 85] on h4 "HSBC adds payment detail sharing and subscription insights" at bounding box center [87, 89] width 100 height 13
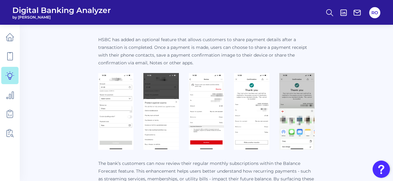
scroll to position [247, 0]
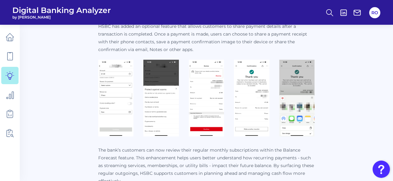
click at [106, 77] on img at bounding box center [115, 98] width 35 height 77
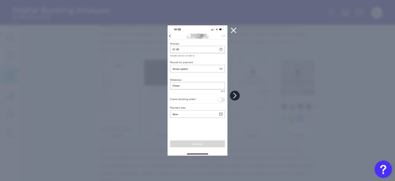
click at [235, 95] on icon at bounding box center [235, 96] width 6 height 6
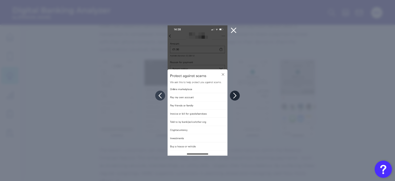
click at [235, 95] on icon at bounding box center [235, 96] width 6 height 6
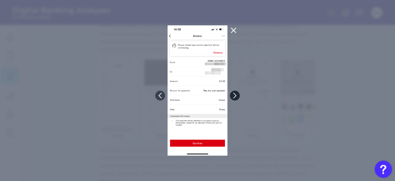
click at [235, 95] on icon at bounding box center [235, 96] width 6 height 6
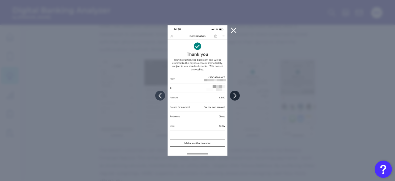
click at [235, 95] on icon at bounding box center [235, 96] width 6 height 6
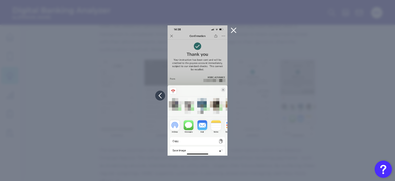
click at [235, 95] on div at bounding box center [197, 90] width 395 height 181
click at [237, 30] on button at bounding box center [233, 30] width 12 height 10
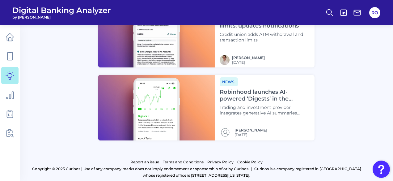
scroll to position [795, 0]
